Goal: Task Accomplishment & Management: Use online tool/utility

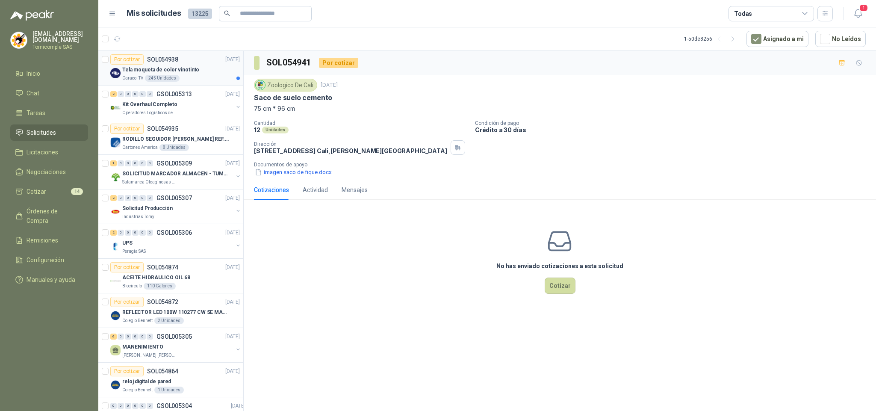
click at [180, 65] on div "Tela moqueta de color vinotinto" at bounding box center [181, 70] width 118 height 10
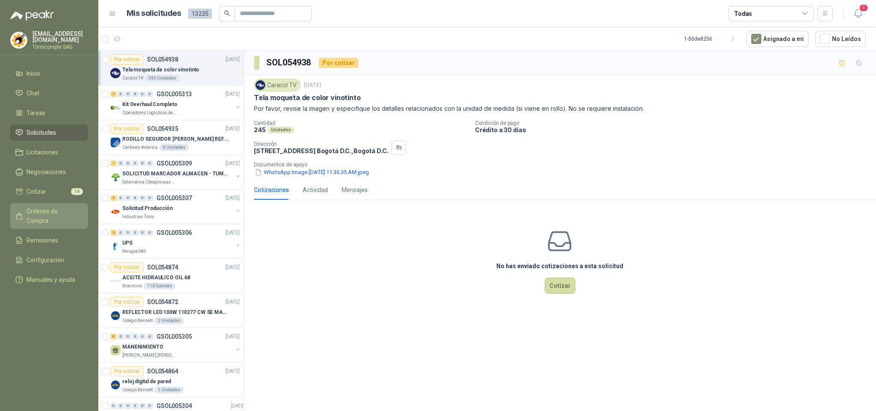
click at [54, 211] on span "Órdenes de Compra" at bounding box center [52, 215] width 53 height 19
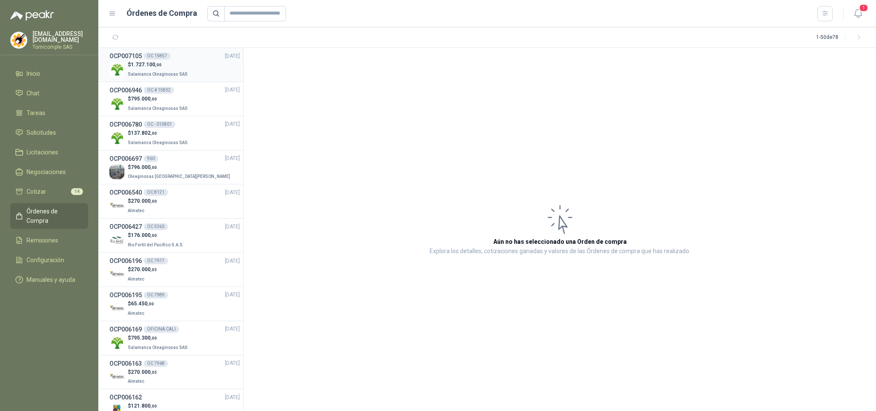
click at [162, 67] on p "$ 1.727.100 ,00" at bounding box center [159, 65] width 62 height 8
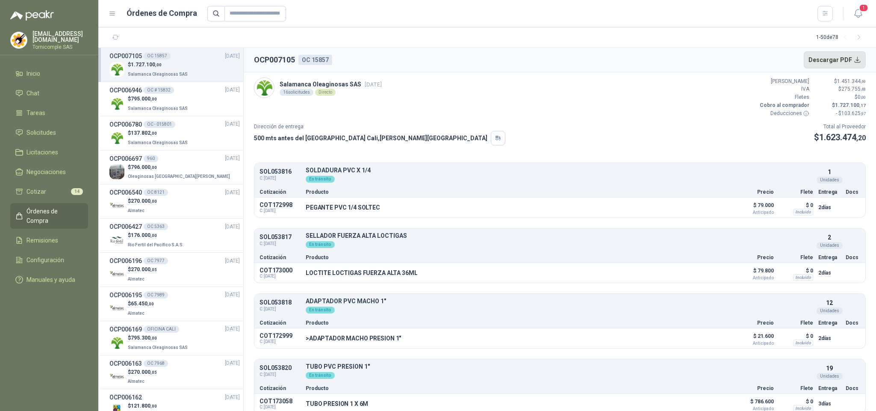
click at [850, 62] on button "Descargar PDF" at bounding box center [834, 59] width 62 height 17
click at [862, 19] on button "1" at bounding box center [857, 13] width 15 height 15
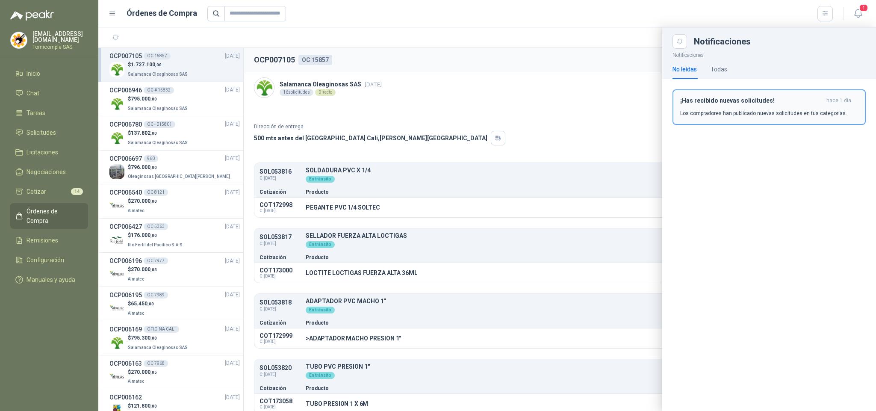
click at [800, 110] on p "Los compradores han publicado nuevas solicitudes en tus categorías." at bounding box center [763, 113] width 167 height 8
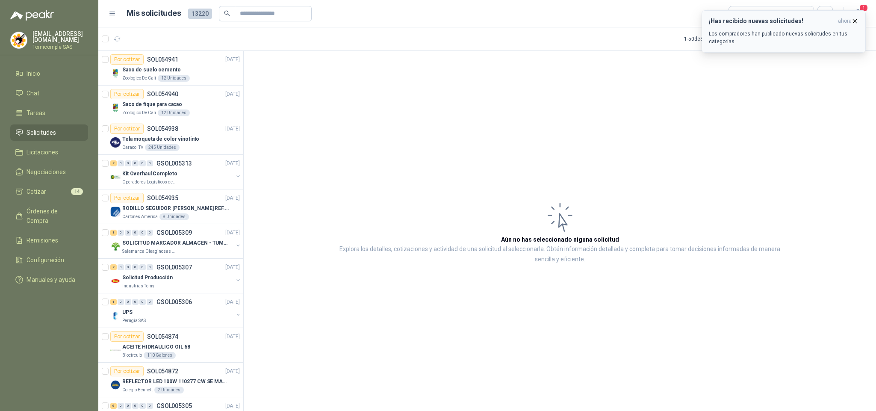
click at [754, 26] on div "¡Has recibido nuevas solicitudes! ahora Los compradores han publicado nuevas so…" at bounding box center [784, 32] width 150 height 28
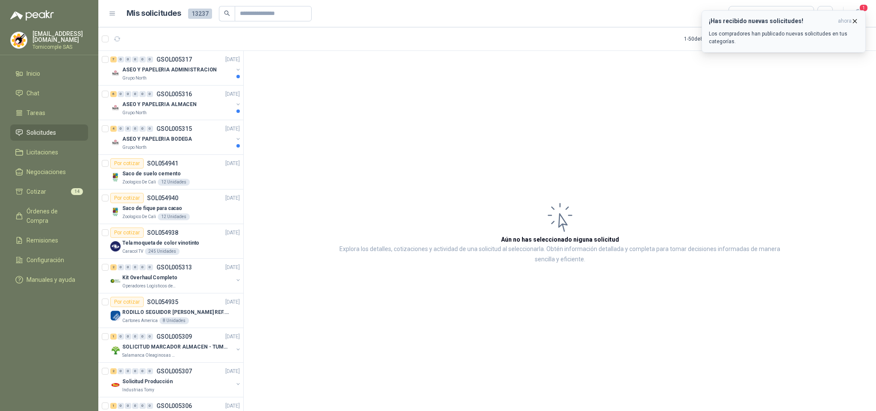
click at [845, 31] on p "Los compradores han publicado nuevas solicitudes en tus categorías." at bounding box center [784, 37] width 150 height 15
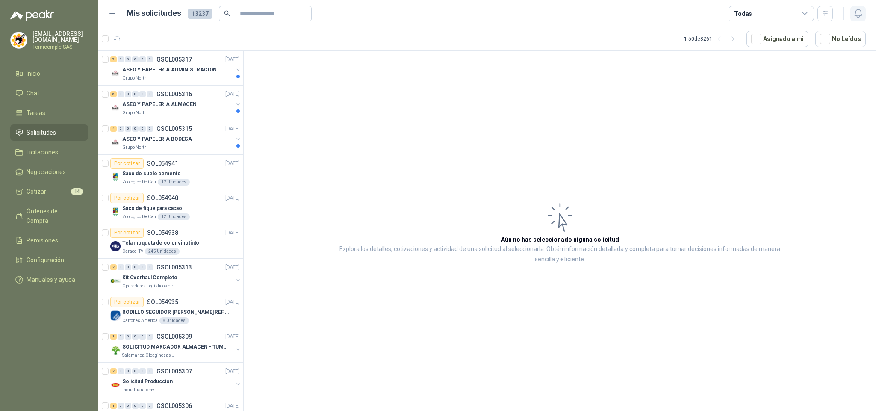
click at [853, 18] on icon "button" at bounding box center [858, 13] width 11 height 11
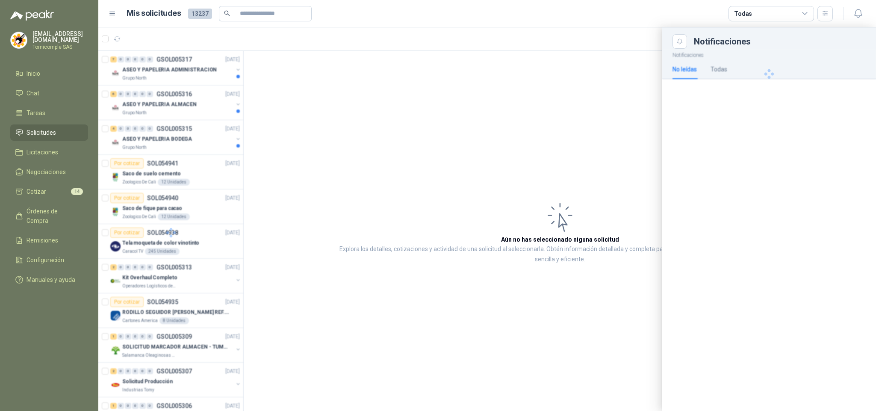
drag, startPoint x: 194, startPoint y: 174, endPoint x: 194, endPoint y: 165, distance: 9.0
click at [194, 172] on div at bounding box center [170, 232] width 145 height 363
click at [196, 156] on div at bounding box center [170, 232] width 145 height 363
click at [200, 149] on div at bounding box center [486, 218] width 777 height 383
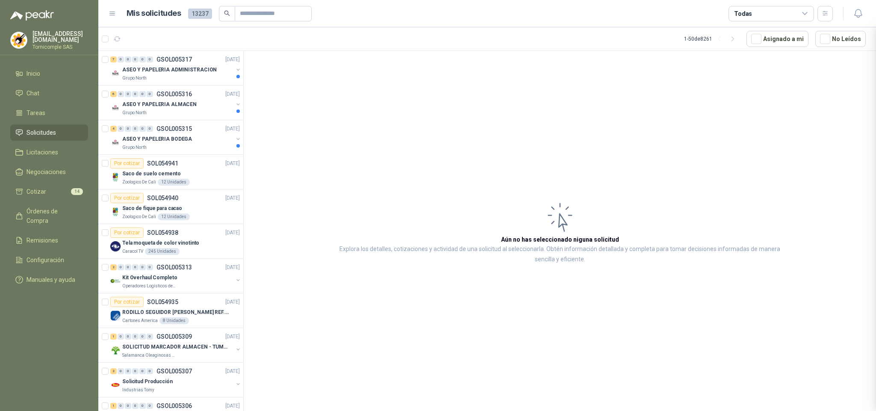
click at [200, 149] on div at bounding box center [486, 218] width 777 height 383
click at [200, 149] on div "Grupo North" at bounding box center [177, 147] width 111 height 7
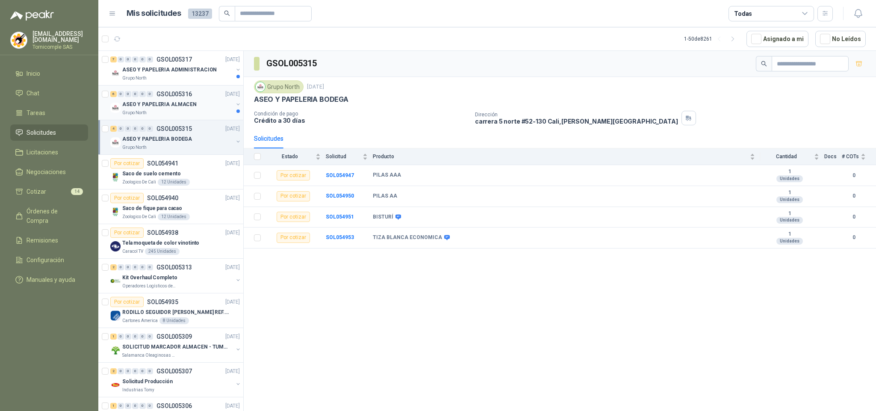
click at [215, 110] on div "Grupo North" at bounding box center [177, 112] width 111 height 7
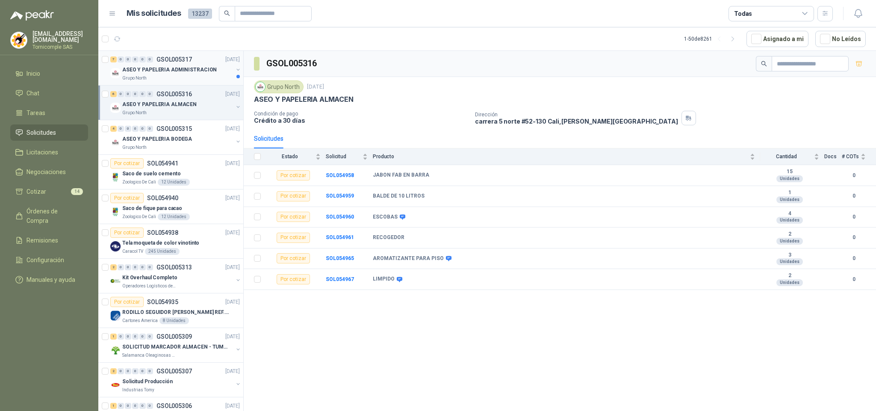
click at [140, 72] on p "ASEO Y PAPELERIA ADMINISTRACION" at bounding box center [169, 70] width 94 height 8
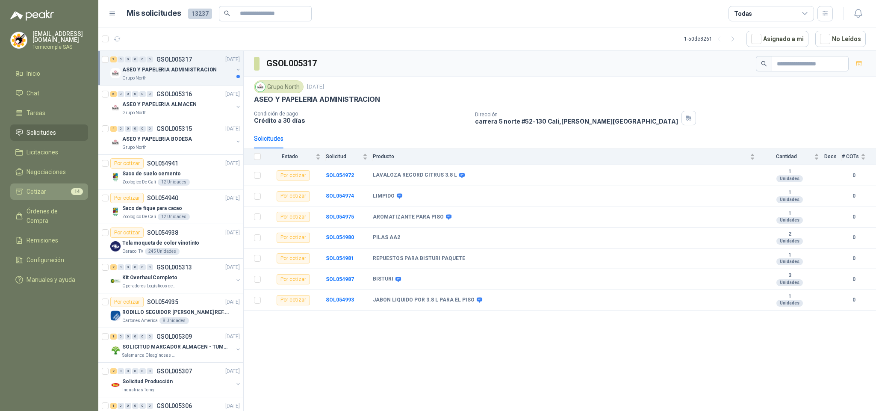
click at [63, 191] on li "Cotizar 14" at bounding box center [49, 191] width 68 height 9
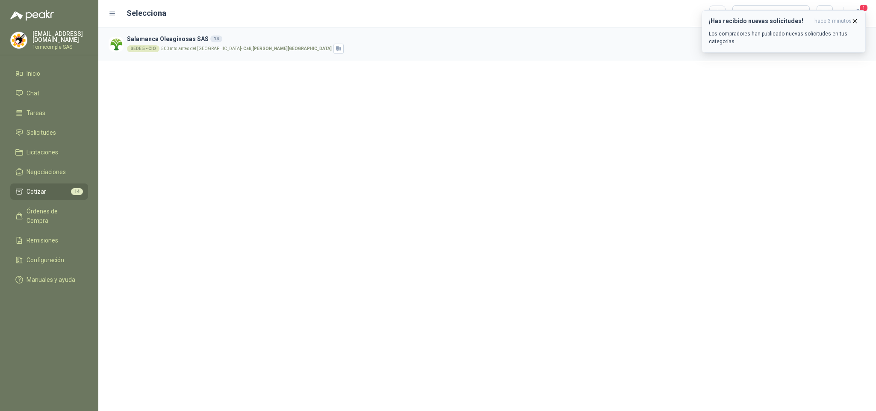
click at [811, 35] on p "Los compradores han publicado nuevas solicitudes en tus categorías." at bounding box center [784, 37] width 150 height 15
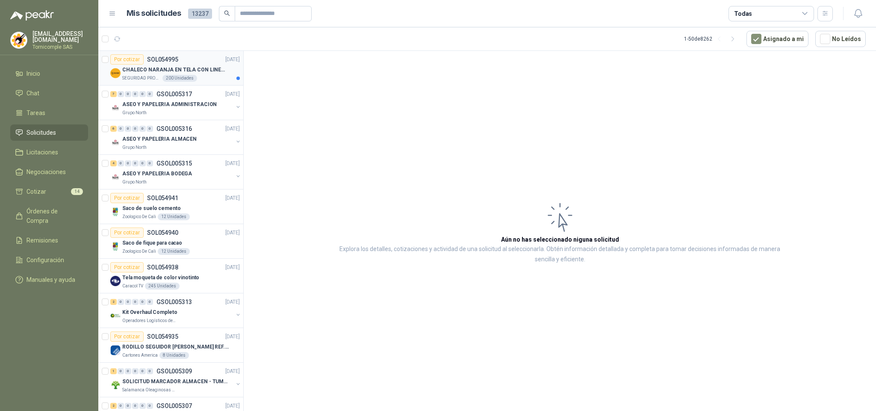
click at [214, 76] on div "SEGURIDAD PROVISER LTDA 200 Unidades" at bounding box center [181, 78] width 118 height 7
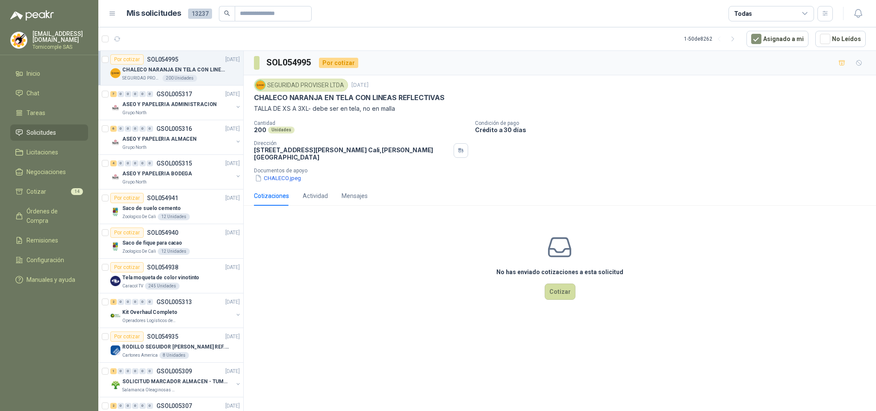
click at [57, 139] on ul "Inicio Chat Tareas Solicitudes Licitaciones Negociaciones Cotizar 14 Órdenes de…" at bounding box center [49, 178] width 98 height 226
click at [54, 188] on li "Cotizar 14" at bounding box center [49, 191] width 68 height 9
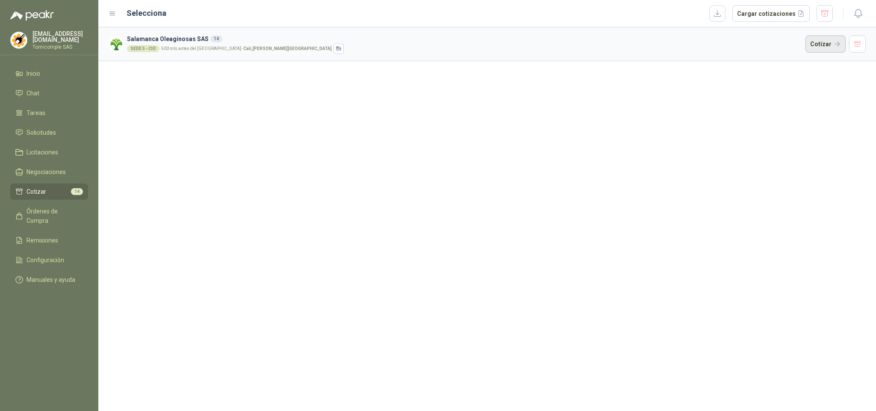
click at [813, 40] on button "Cotizar" at bounding box center [825, 43] width 40 height 17
